Goal: Task Accomplishment & Management: Complete application form

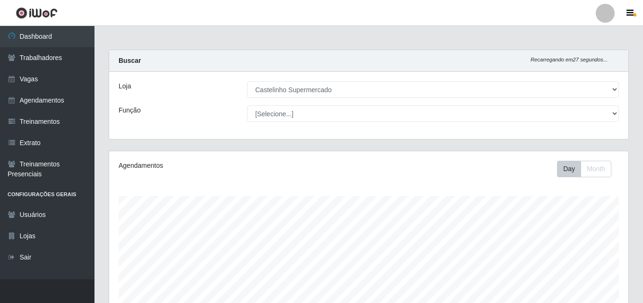
select select "377"
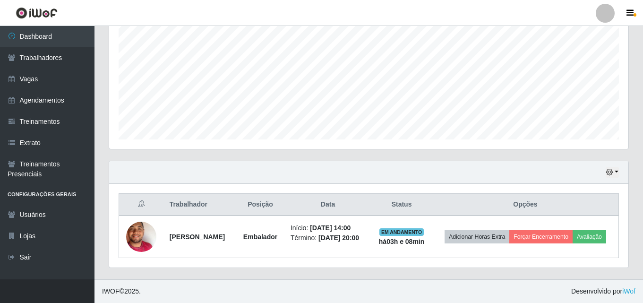
scroll to position [196, 519]
click at [615, 167] on button "button" at bounding box center [612, 172] width 13 height 11
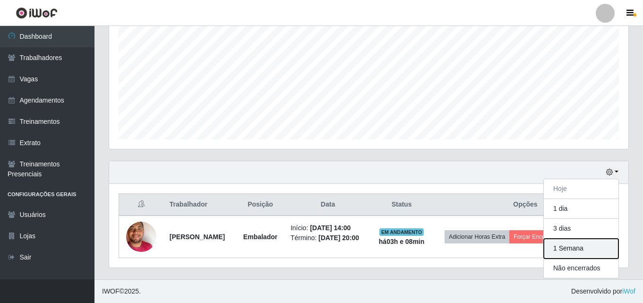
click at [564, 242] on button "1 Semana" at bounding box center [581, 249] width 75 height 20
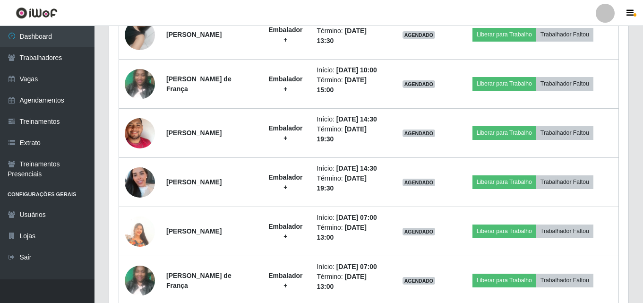
scroll to position [406, 0]
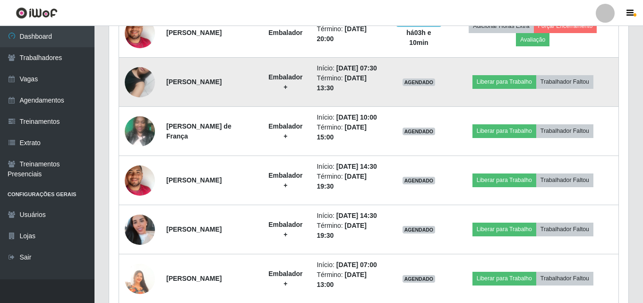
click at [134, 80] on img at bounding box center [140, 82] width 30 height 54
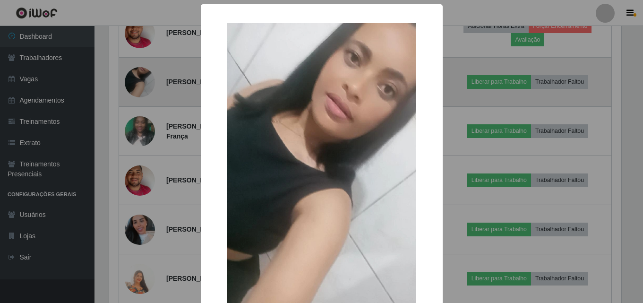
scroll to position [196, 515]
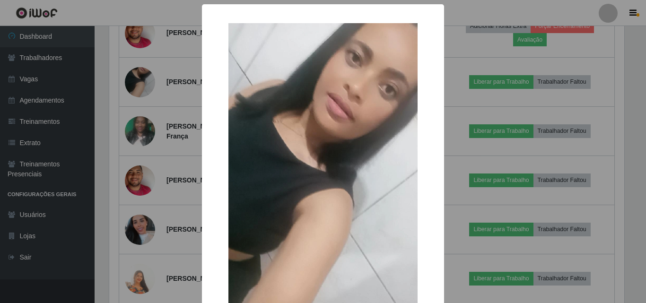
click at [88, 130] on div "× OK Cancel" at bounding box center [323, 151] width 646 height 303
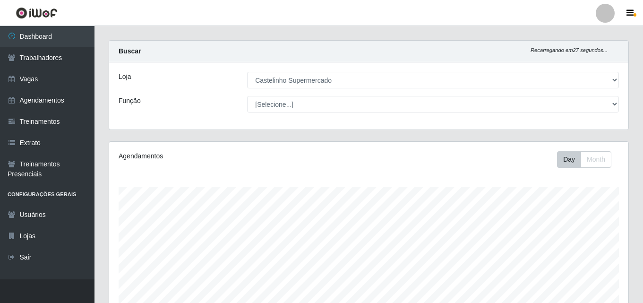
scroll to position [0, 0]
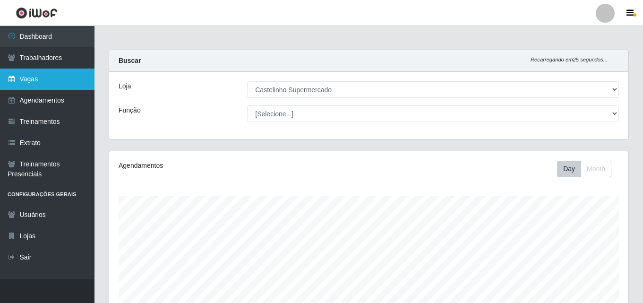
click at [27, 79] on link "Vagas" at bounding box center [47, 79] width 95 height 21
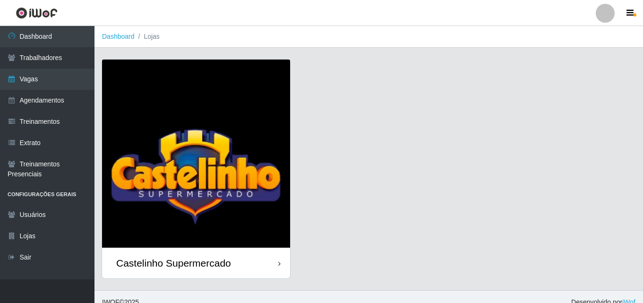
click at [190, 258] on div "Castelinho Supermercado" at bounding box center [173, 263] width 115 height 12
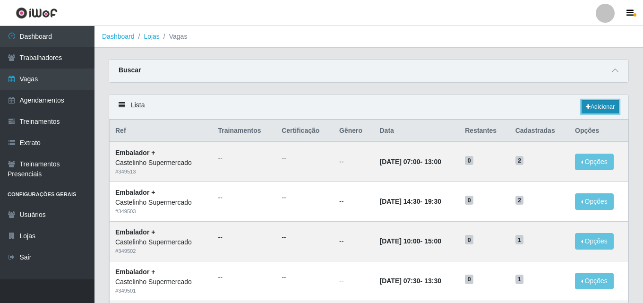
click at [598, 107] on link "Adicionar" at bounding box center [600, 106] width 37 height 13
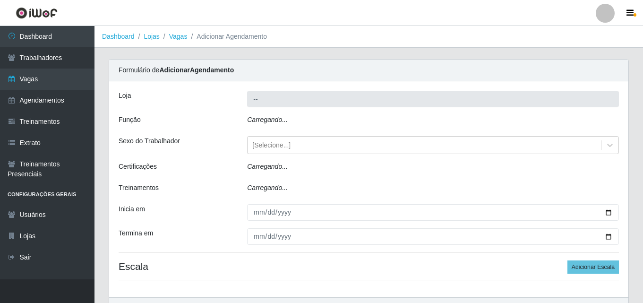
type input "Castelinho Supermercado"
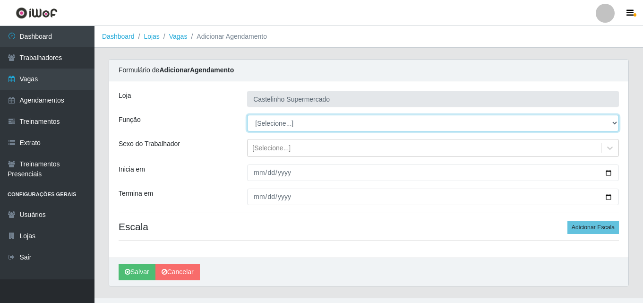
click at [316, 127] on select "[Selecione...] ASG ASG + ASG ++ Balconista de Açougue Balconista de Açougue + B…" at bounding box center [433, 123] width 372 height 17
select select "70"
click at [247, 115] on select "[Selecione...] ASG ASG + ASG ++ Balconista de Açougue Balconista de Açougue + B…" at bounding box center [433, 123] width 372 height 17
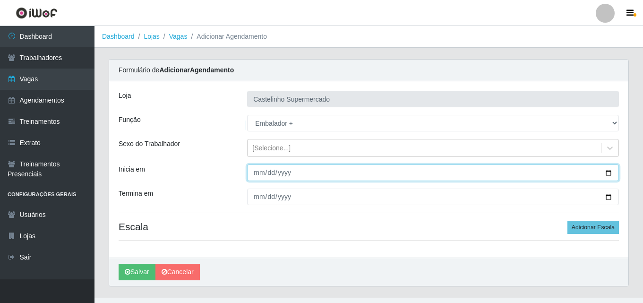
click at [261, 174] on input "Inicia em" at bounding box center [433, 172] width 372 height 17
type input "[DATE]"
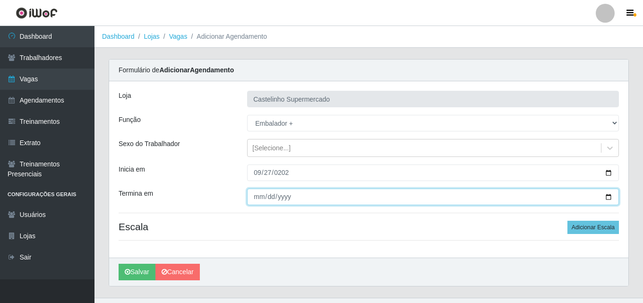
click at [262, 196] on input "Termina em" at bounding box center [433, 197] width 372 height 17
type input "[DATE]"
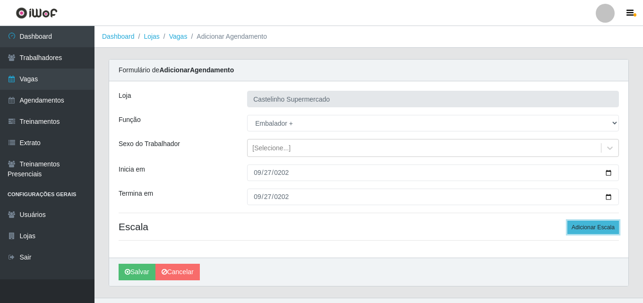
click at [582, 228] on button "Adicionar Escala" at bounding box center [594, 227] width 52 height 13
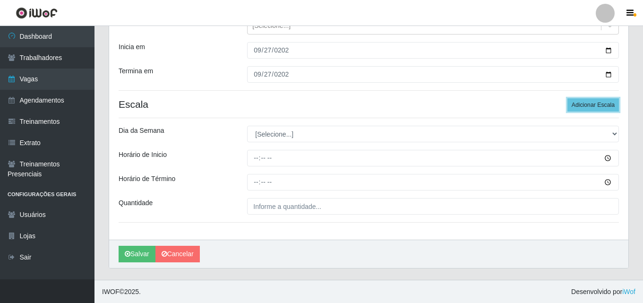
scroll to position [123, 0]
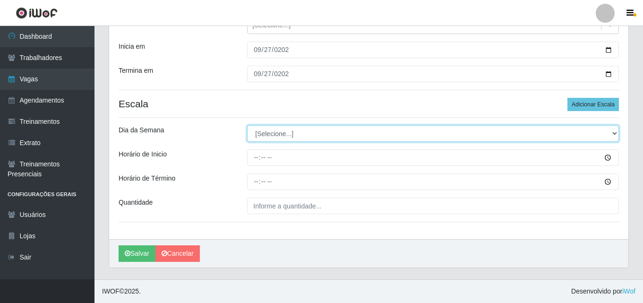
click at [304, 138] on select "[Selecione...] Segunda Terça Quarta Quinta Sexta Sábado Domingo" at bounding box center [433, 133] width 372 height 17
select select "6"
click at [247, 125] on select "[Selecione...] Segunda Terça Quarta Quinta Sexta Sábado Domingo" at bounding box center [433, 133] width 372 height 17
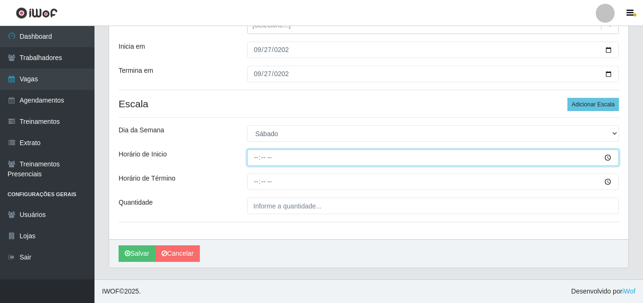
click at [254, 154] on input "Horário de Inicio" at bounding box center [433, 157] width 372 height 17
type input "10:00"
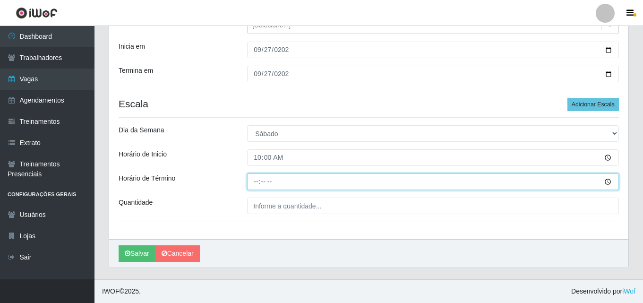
click at [254, 178] on input "Horário de Término" at bounding box center [433, 181] width 372 height 17
type input "14:00"
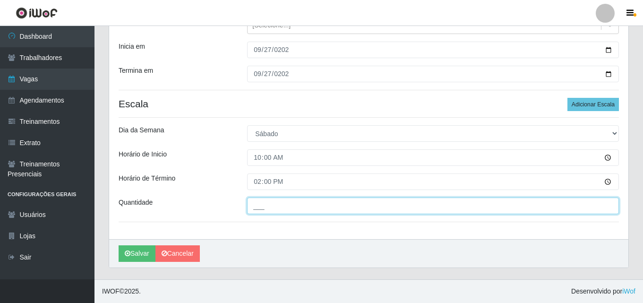
click at [259, 205] on input "___" at bounding box center [433, 206] width 372 height 17
type input "1__"
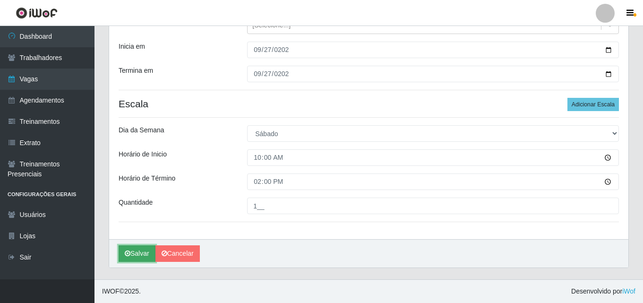
click at [139, 254] on button "Salvar" at bounding box center [137, 253] width 37 height 17
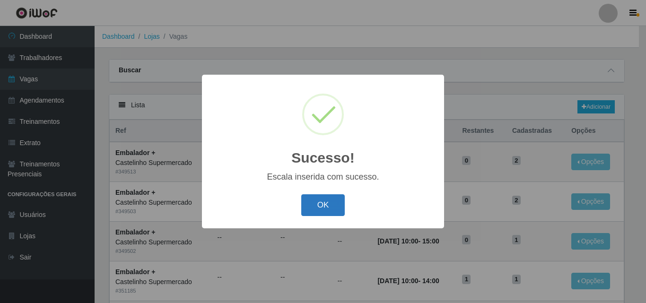
click at [323, 204] on button "OK" at bounding box center [323, 205] width 44 height 22
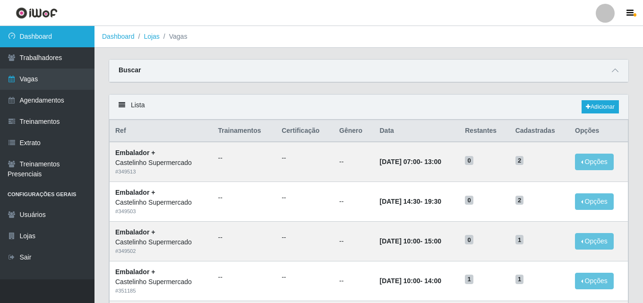
click at [43, 40] on link "Dashboard" at bounding box center [47, 36] width 95 height 21
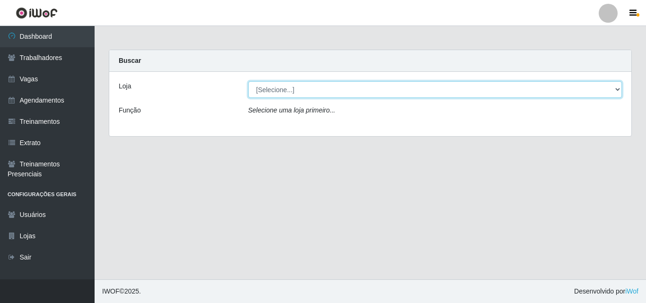
click at [615, 87] on select "[Selecione...] Castelinho Supermercado" at bounding box center [435, 89] width 374 height 17
select select "377"
click at [248, 81] on select "[Selecione...] Castelinho Supermercado" at bounding box center [435, 89] width 374 height 17
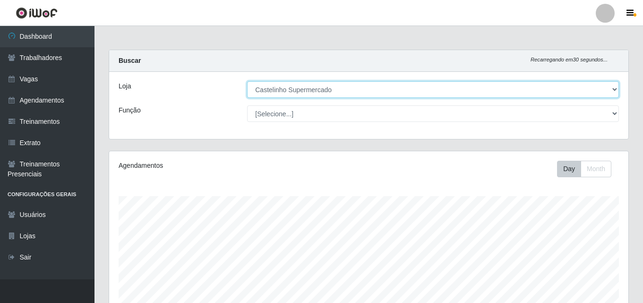
scroll to position [196, 519]
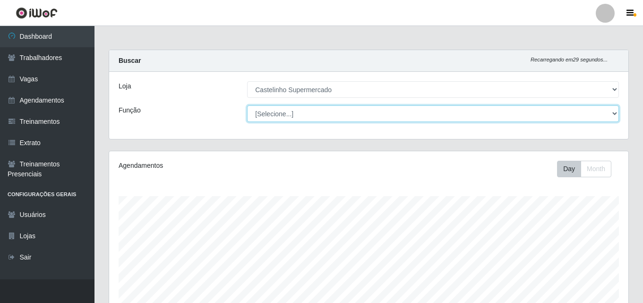
click at [370, 121] on select "[Selecione...] ASG ASG + ASG ++ Balconista de Açougue Balconista de Açougue + B…" at bounding box center [433, 113] width 372 height 17
select select "70"
click at [247, 105] on select "[Selecione...] ASG ASG + ASG ++ Balconista de Açougue Balconista de Açougue + B…" at bounding box center [433, 113] width 372 height 17
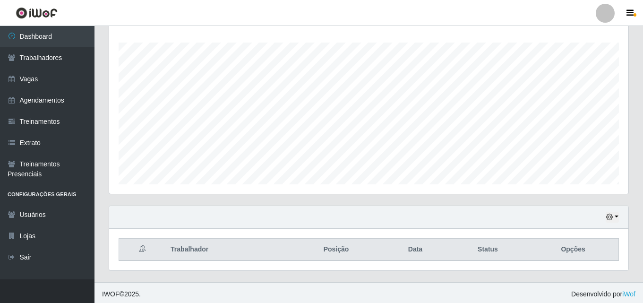
scroll to position [156, 0]
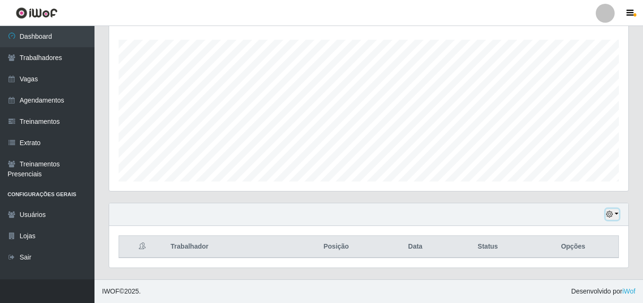
click at [614, 219] on button "button" at bounding box center [612, 214] width 13 height 11
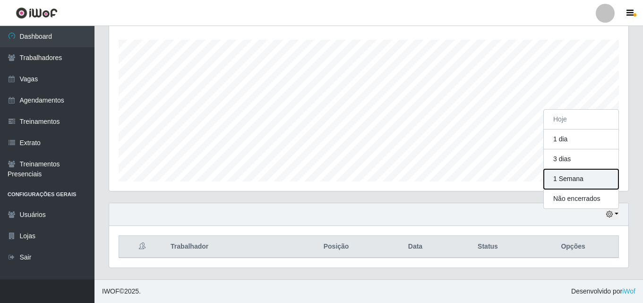
click at [555, 183] on button "1 Semana" at bounding box center [581, 179] width 75 height 20
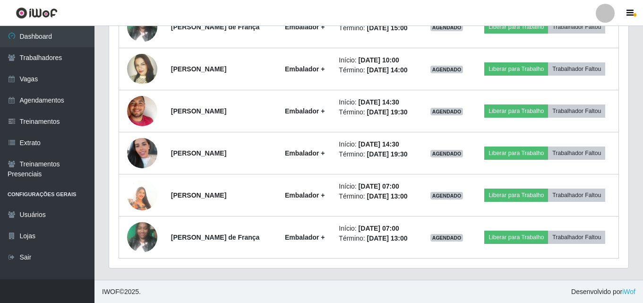
scroll to position [451, 0]
